Goal: Task Accomplishment & Management: Use online tool/utility

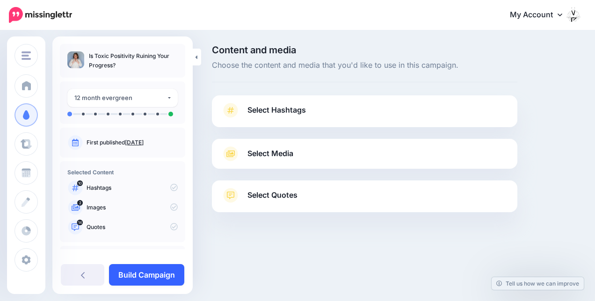
click at [156, 278] on link "Build Campaign" at bounding box center [146, 275] width 75 height 22
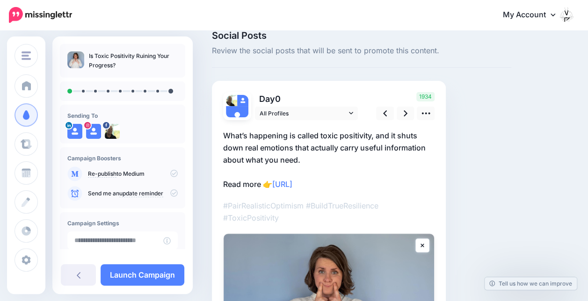
scroll to position [27, 0]
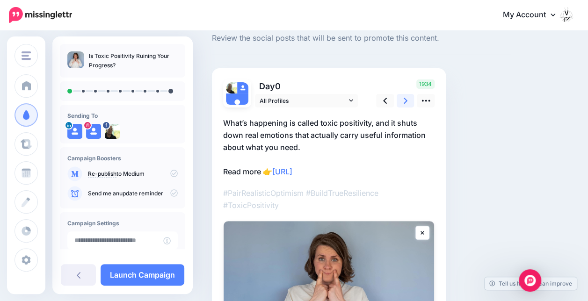
click at [403, 102] on link at bounding box center [406, 101] width 18 height 14
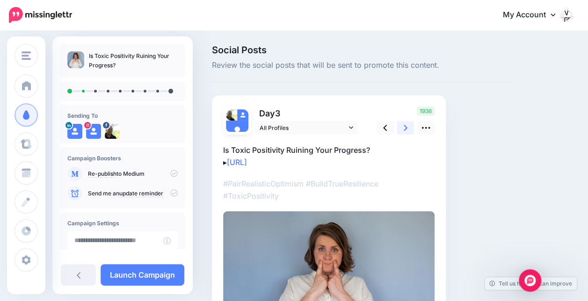
click at [410, 131] on link at bounding box center [406, 128] width 18 height 14
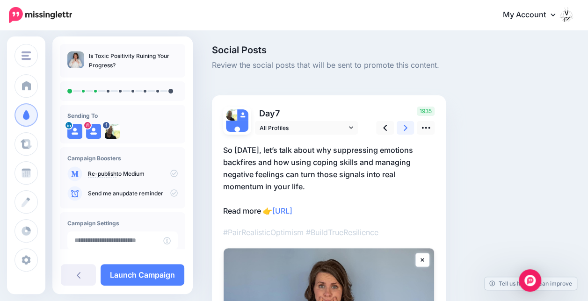
click at [408, 131] on link at bounding box center [406, 128] width 18 height 14
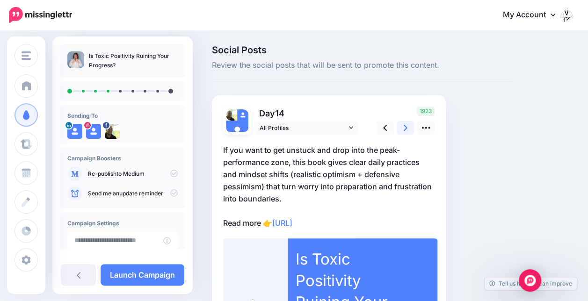
click at [406, 131] on icon at bounding box center [406, 128] width 4 height 10
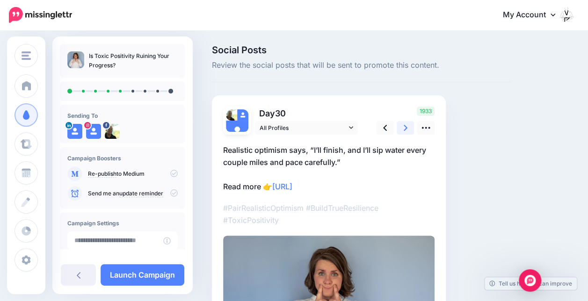
click at [405, 128] on icon at bounding box center [406, 128] width 4 height 10
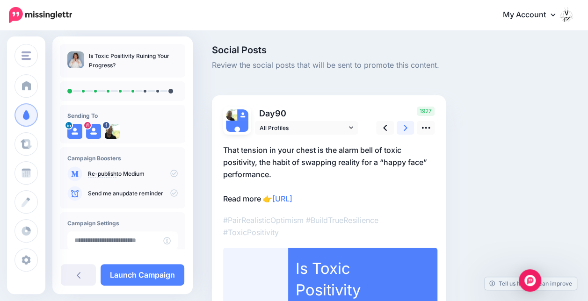
click at [405, 128] on icon at bounding box center [406, 128] width 4 height 10
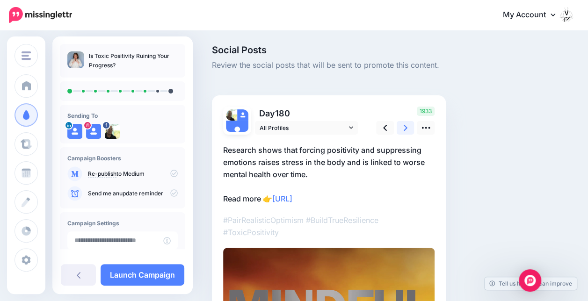
click at [405, 128] on icon at bounding box center [406, 128] width 4 height 10
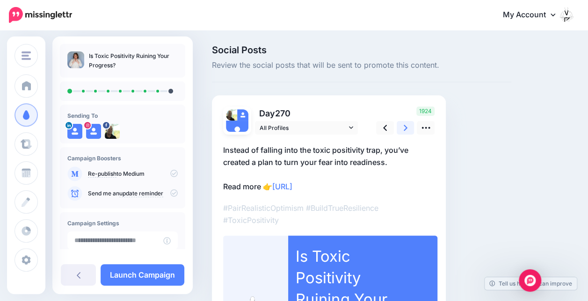
click at [405, 128] on icon at bounding box center [406, 128] width 4 height 10
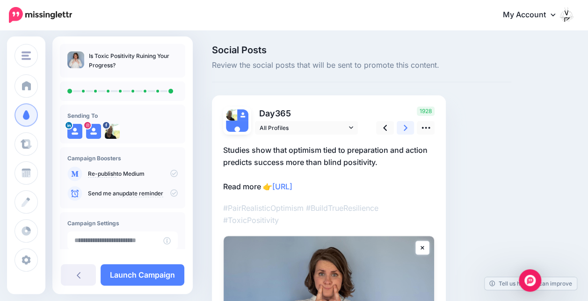
click at [408, 130] on link at bounding box center [406, 128] width 18 height 14
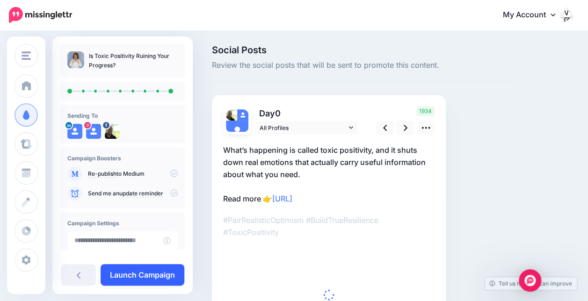
click at [157, 277] on link "Launch Campaign" at bounding box center [143, 275] width 84 height 22
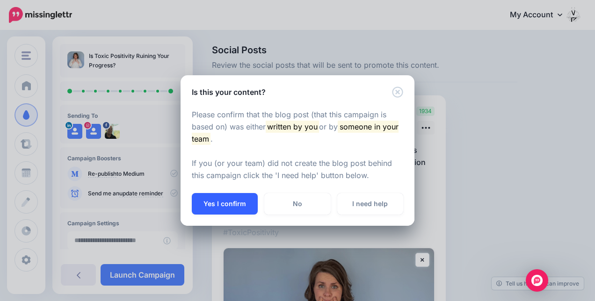
click at [231, 201] on button "Yes I confirm" at bounding box center [225, 204] width 66 height 22
